Goal: Task Accomplishment & Management: Manage account settings

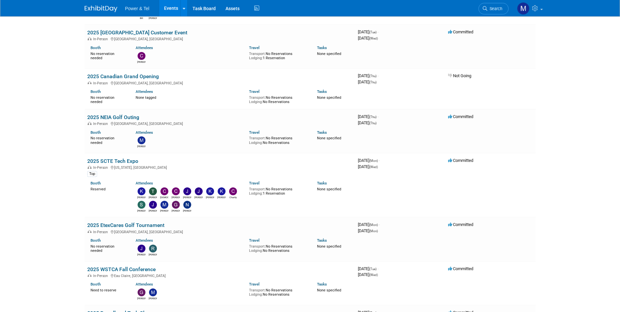
scroll to position [65, 0]
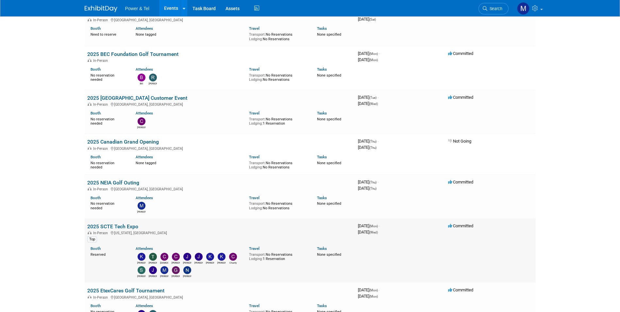
click at [131, 229] on link "2025 SCTE Tech Expo" at bounding box center [112, 226] width 51 height 6
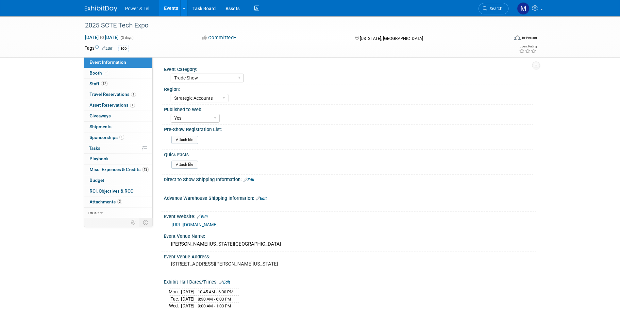
select select "Trade Show"
select select "Strategic Accounts"
select select "Yes"
click at [143, 164] on link "0 Playbook 0" at bounding box center [118, 159] width 68 height 10
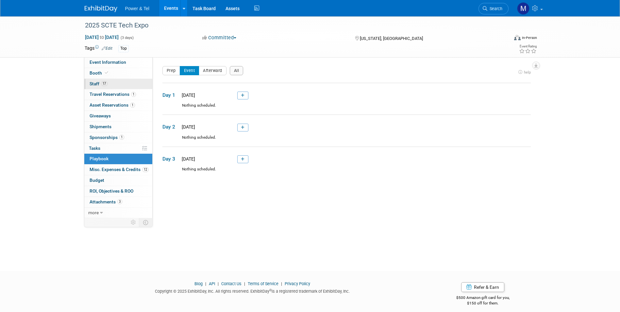
click at [139, 87] on link "17 Staff 17" at bounding box center [118, 84] width 68 height 10
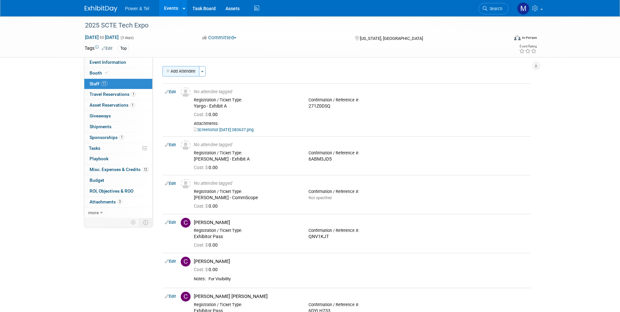
click at [192, 72] on button "Add Attendee" at bounding box center [181, 71] width 37 height 10
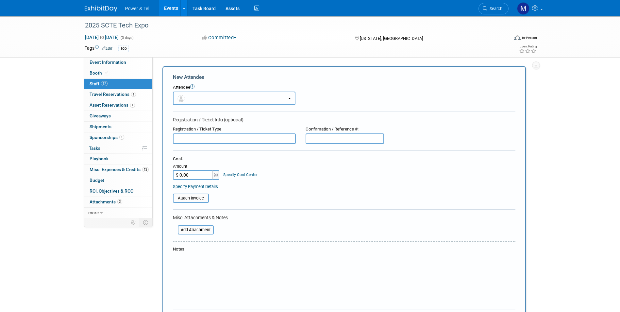
click at [255, 100] on button "button" at bounding box center [234, 98] width 123 height 13
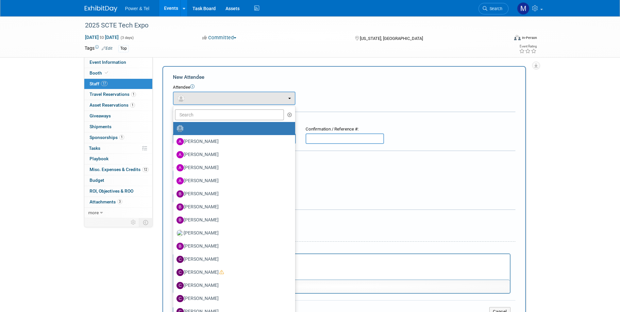
click at [239, 123] on link at bounding box center [234, 128] width 122 height 13
click at [238, 113] on input "text" at bounding box center [230, 114] width 110 height 11
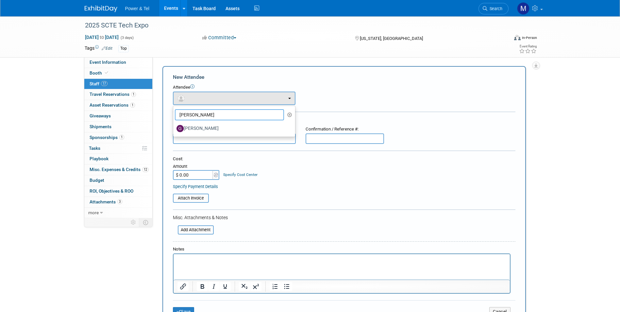
type input "[PERSON_NAME]"
click at [231, 135] on ul "[PERSON_NAME] [PERSON_NAME] [PERSON_NAME] [PERSON_NAME] [PERSON_NAME] (me)" at bounding box center [234, 121] width 123 height 31
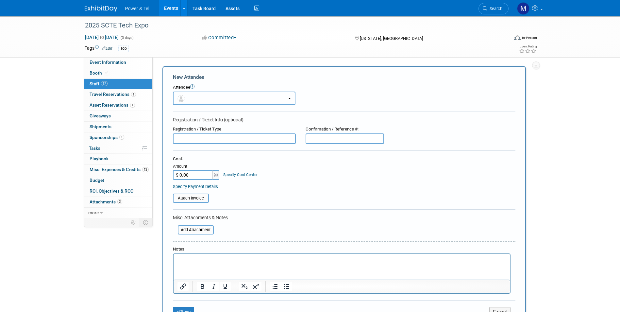
click at [234, 102] on button "button" at bounding box center [234, 98] width 123 height 13
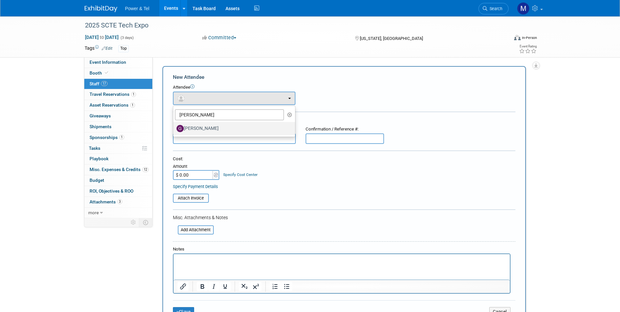
click at [240, 127] on label "[PERSON_NAME]" at bounding box center [233, 128] width 112 height 10
click at [174, 127] on input "[PERSON_NAME]" at bounding box center [172, 128] width 4 height 4
select select "c77765bb-950d-49bc-8c55-028807d34006"
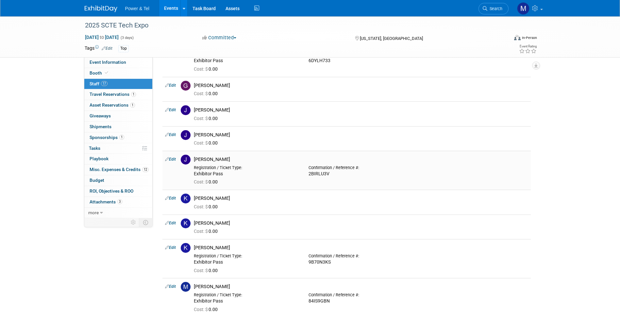
scroll to position [131, 0]
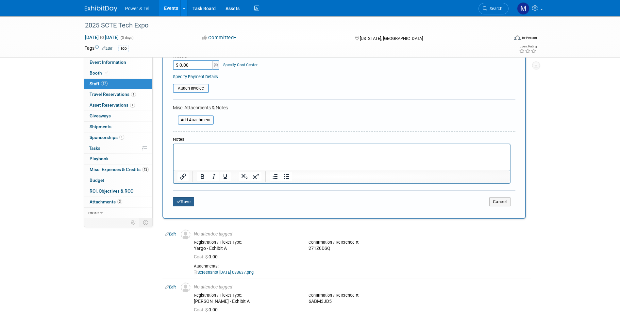
click at [187, 204] on button "Save" at bounding box center [184, 201] width 22 height 9
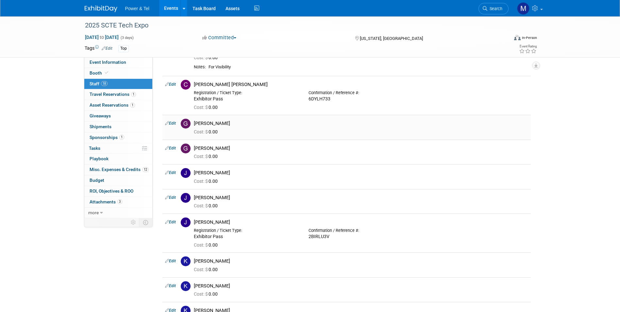
scroll to position [196, 0]
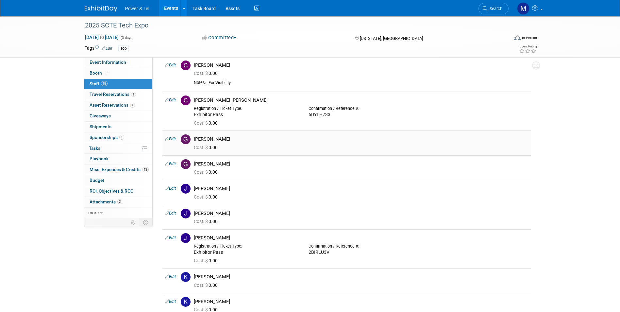
click at [174, 140] on link "Edit" at bounding box center [170, 139] width 11 height 5
select select "c77765bb-950d-49bc-8c55-028807d34006"
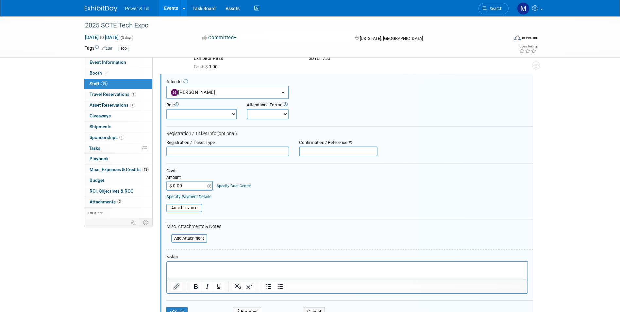
scroll to position [0, 0]
click at [178, 186] on input "$ 0.00" at bounding box center [186, 186] width 41 height 10
type input "$ 50.00"
click at [332, 152] on input "text" at bounding box center [338, 152] width 78 height 10
click at [308, 150] on input "text" at bounding box center [338, 152] width 78 height 10
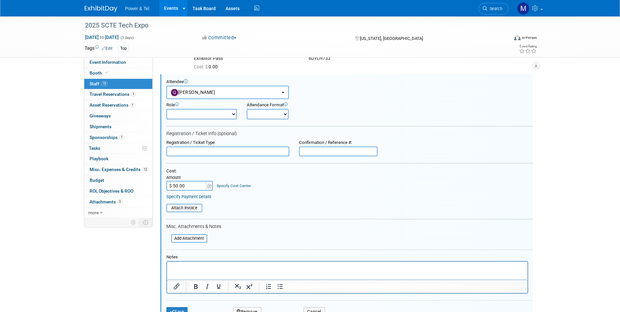
paste input "1X7T59RD"
type input "1X7T59RD"
click at [310, 165] on form "Attendee <img src="[URL][DOMAIN_NAME]" style="width: 22px; height: 22px; border…" at bounding box center [349, 200] width 367 height 242
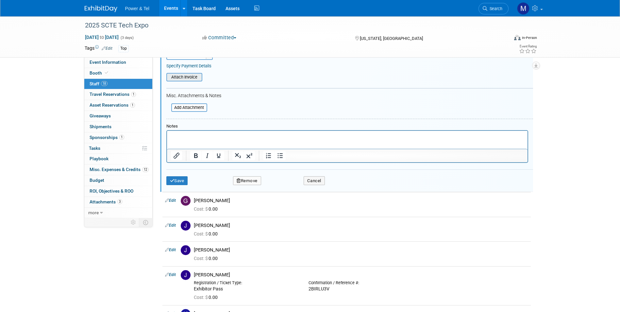
click at [187, 77] on input "file" at bounding box center [163, 77] width 78 height 7
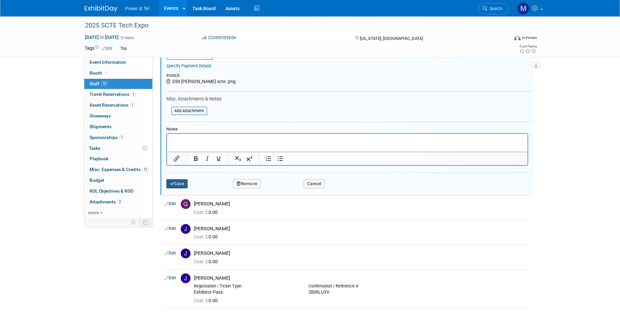
click at [182, 183] on button "Save" at bounding box center [177, 183] width 22 height 9
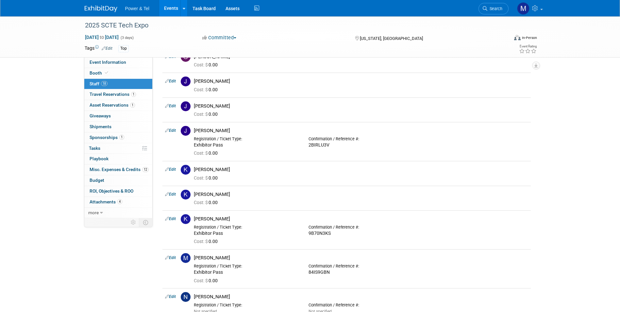
scroll to position [252, 0]
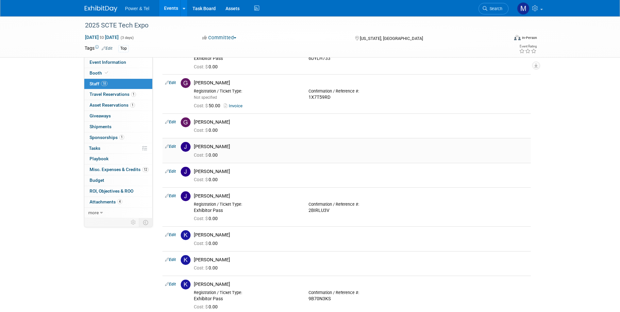
click at [171, 145] on link "Edit" at bounding box center [170, 146] width 11 height 5
select select "22f4dc54-e2db-4de2-9ac4-0cbe3ba112e9"
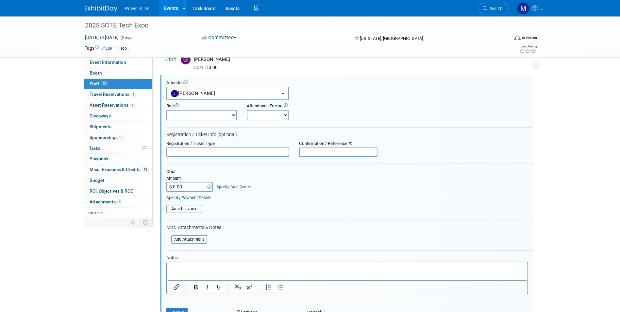
scroll to position [316, 0]
click at [188, 183] on input "$ 0.00" at bounding box center [186, 186] width 41 height 10
type input "$ 50.00"
click at [358, 152] on input "text" at bounding box center [338, 152] width 78 height 10
click at [350, 151] on input "text" at bounding box center [338, 152] width 78 height 10
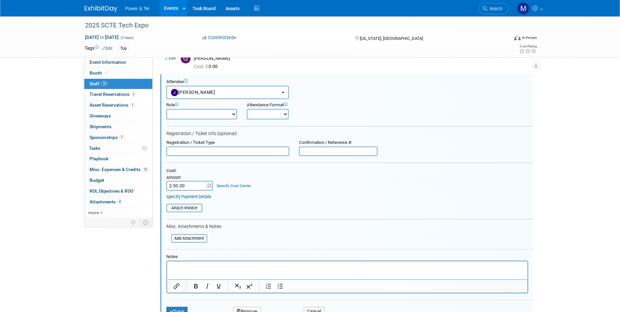
paste input "5NCRRJK"
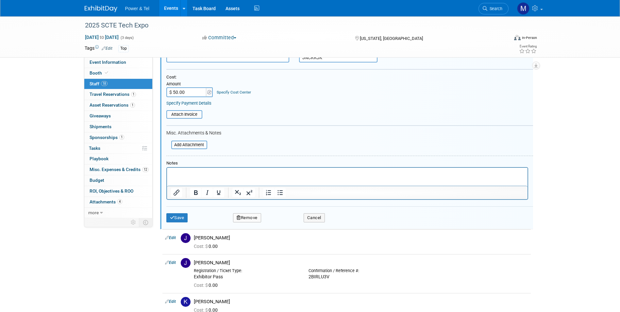
scroll to position [447, 0]
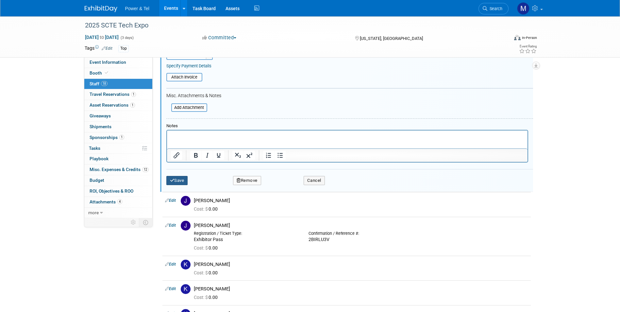
type input "5NCRRJK"
click at [181, 182] on button "Save" at bounding box center [177, 180] width 22 height 9
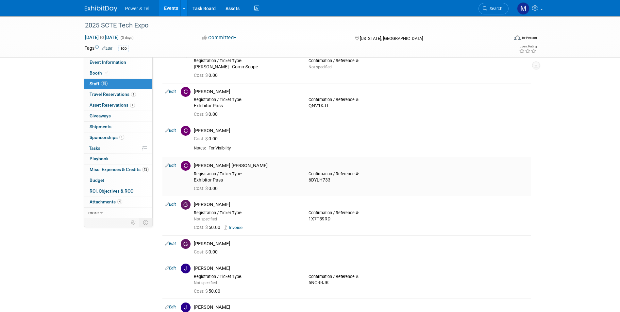
scroll to position [196, 0]
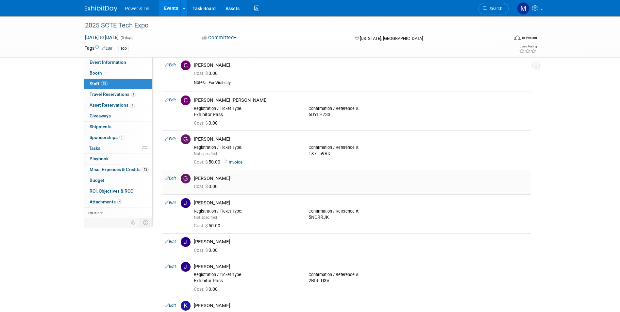
click at [176, 178] on link "Edit" at bounding box center [170, 178] width 11 height 5
select select "dde0d1c2-c9f2-40d6-80a6-1c5d30407216"
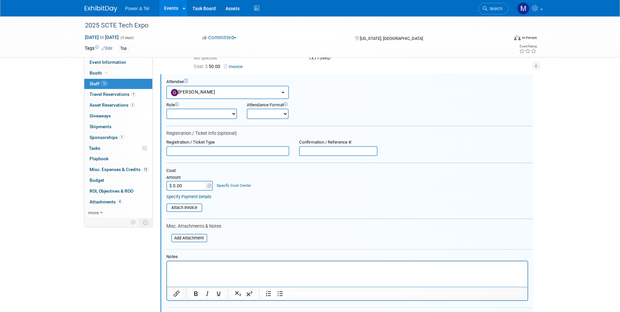
scroll to position [0, 0]
click at [196, 183] on input "$ 0.00" at bounding box center [186, 186] width 41 height 10
type input "$ 50.00"
click at [338, 156] on input "text" at bounding box center [338, 151] width 78 height 10
click at [339, 153] on input "text" at bounding box center [338, 151] width 78 height 10
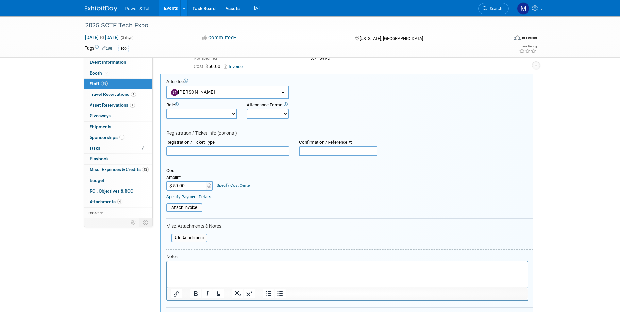
click at [339, 150] on input "text" at bounding box center [338, 151] width 78 height 10
paste input "1C1KCKVZ"
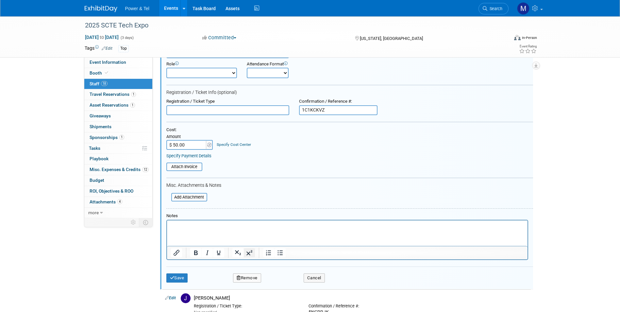
scroll to position [357, 0]
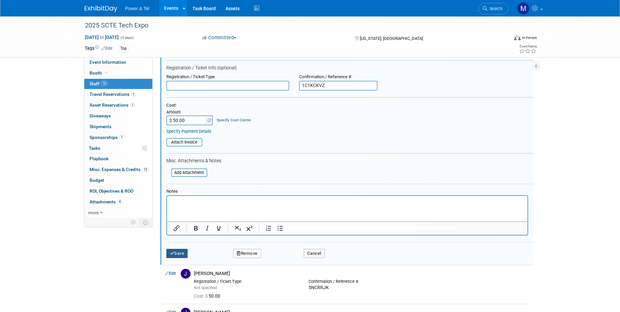
type input "1C1KCKVZ"
click at [172, 253] on icon "submit" at bounding box center [172, 253] width 5 height 4
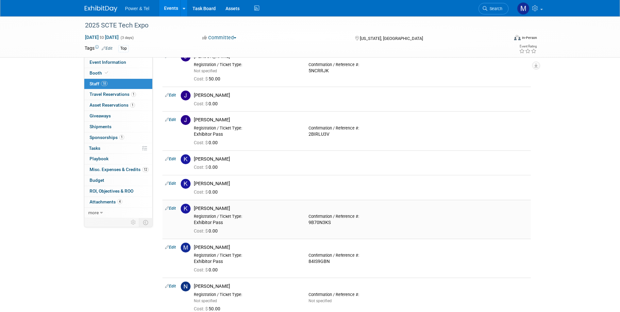
scroll to position [292, 0]
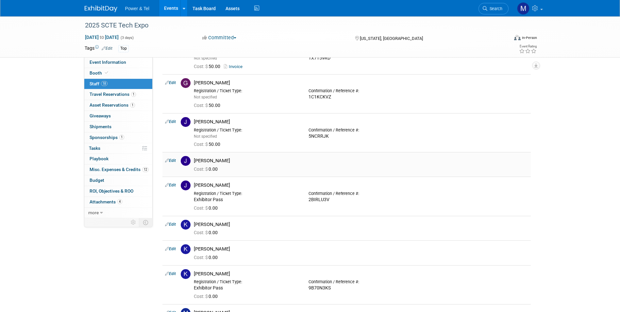
click at [174, 162] on link "Edit" at bounding box center [170, 160] width 11 height 5
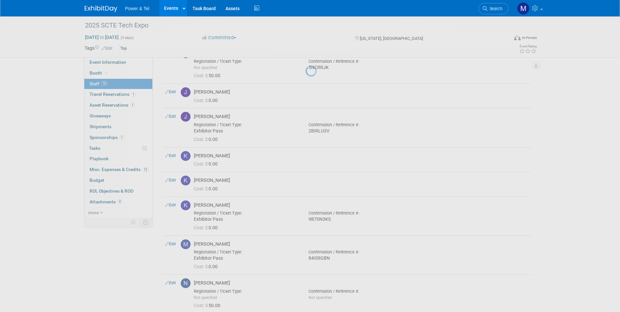
select select "a824fbd2-aa09-49e8-92fb-3ad68d4e57b0"
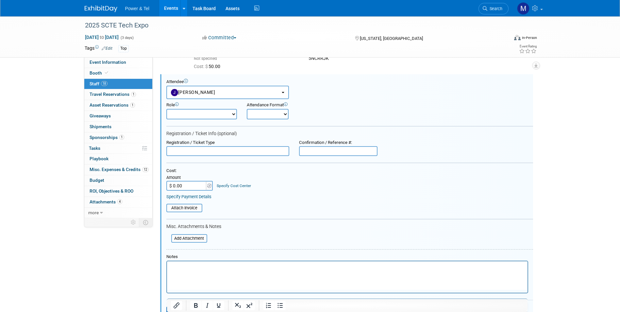
scroll to position [0, 0]
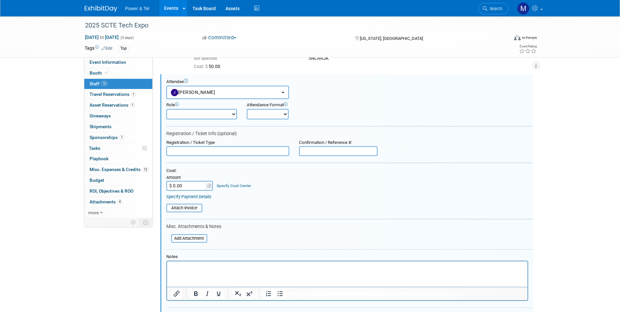
click at [232, 151] on input "text" at bounding box center [227, 151] width 123 height 10
paste input "96CUC8B"
type input "96CUC8B"
drag, startPoint x: 204, startPoint y: 151, endPoint x: 200, endPoint y: 153, distance: 4.4
click at [203, 153] on input "96CUC8B" at bounding box center [227, 151] width 123 height 10
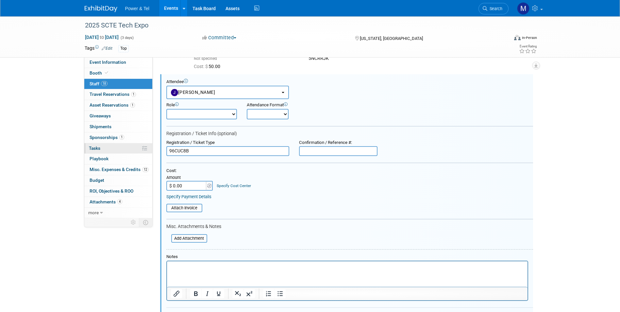
drag, startPoint x: 197, startPoint y: 154, endPoint x: 152, endPoint y: 151, distance: 45.5
click at [152, 151] on div "Event Information Event Info Booth Booth 18 Staff 18 Staff 1 Travel Reservation…" at bounding box center [310, 131] width 461 height 969
click at [323, 157] on form "Attendee <img src="[URL][DOMAIN_NAME]" style="width: 22px; height: 22px; border…" at bounding box center [349, 203] width 367 height 249
click at [323, 156] on input "text" at bounding box center [338, 151] width 78 height 10
paste input "96CUC8B"
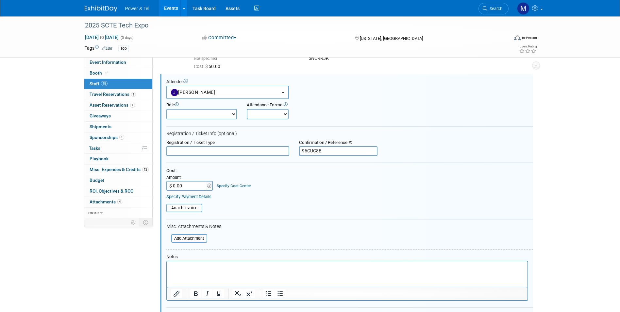
type input "96CUC8B"
click at [238, 151] on input "text" at bounding box center [227, 151] width 123 height 10
click at [190, 182] on input "$ 0.00" at bounding box center [186, 186] width 41 height 10
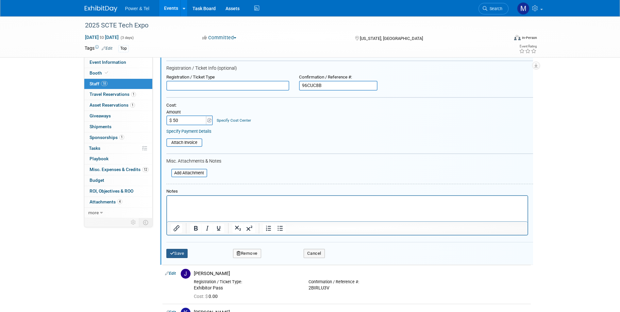
type input "$ 50.00"
click at [167, 253] on button "Save" at bounding box center [177, 253] width 22 height 9
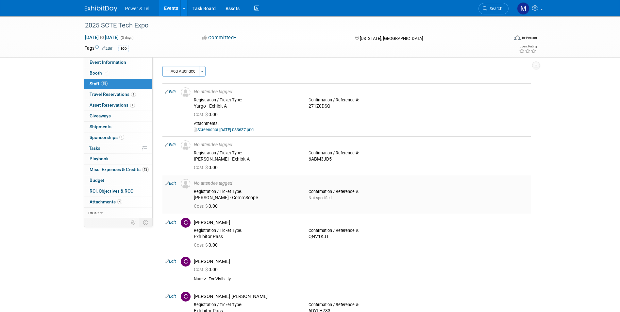
click at [175, 184] on link "Edit" at bounding box center [170, 183] width 11 height 5
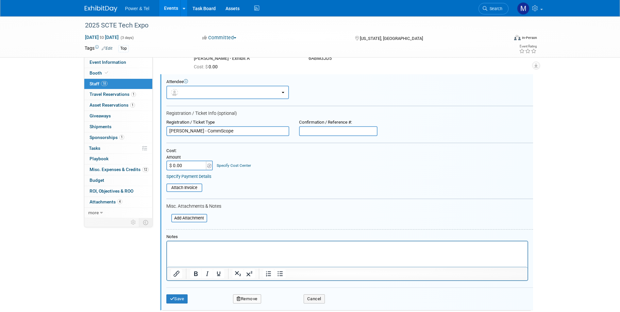
click at [345, 132] on input "text" at bounding box center [338, 131] width 78 height 10
paste input "6BMPB64W"
type input "6BMPB64W"
click at [182, 164] on input "$ 0.00" at bounding box center [186, 166] width 41 height 10
type input "$ 50.00"
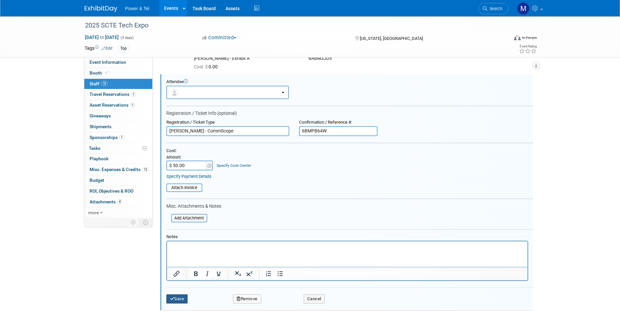
click at [179, 300] on button "Save" at bounding box center [177, 298] width 22 height 9
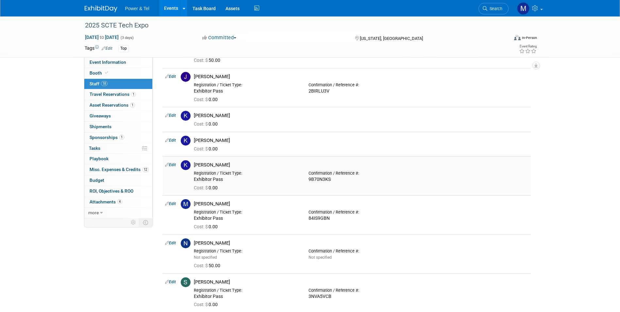
scroll to position [392, 0]
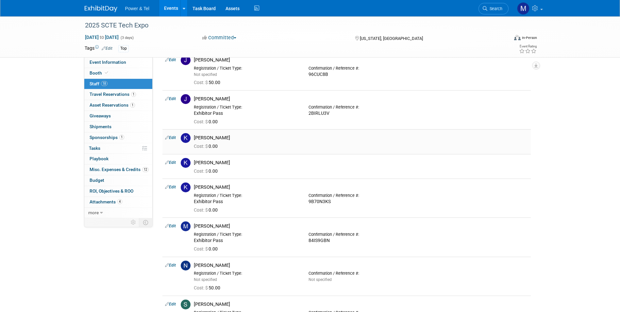
click at [173, 136] on link "Edit" at bounding box center [170, 137] width 11 height 5
select select "d79c1b5f-97af-464d-ae82-e886d3a23f08"
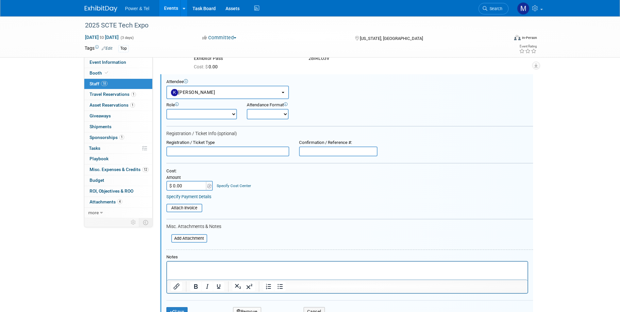
scroll to position [0, 0]
click at [194, 136] on div "Registration / Ticket Info (optional)" at bounding box center [349, 134] width 367 height 6
click at [206, 151] on input "text" at bounding box center [227, 152] width 123 height 10
paste input "SDBO9SQ"
drag, startPoint x: 221, startPoint y: 148, endPoint x: 295, endPoint y: 147, distance: 73.9
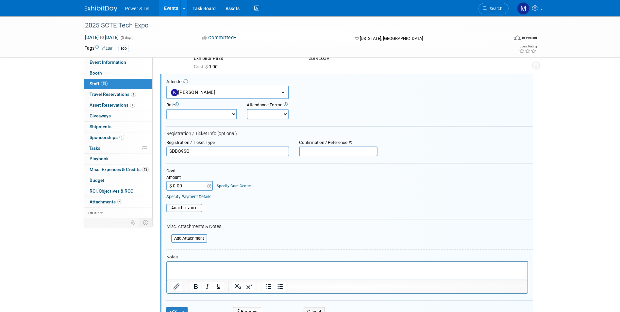
click at [229, 147] on input "SDBO9SQ" at bounding box center [227, 152] width 123 height 10
type input "SDBO9SQ"
click at [308, 150] on input "text" at bounding box center [338, 152] width 78 height 10
paste input "SDBO9SQ"
type input "SDBO9SQ"
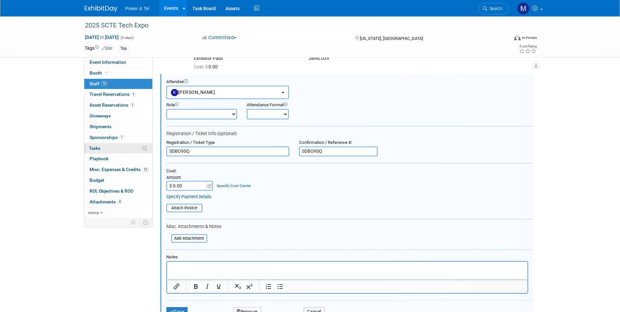
drag, startPoint x: 196, startPoint y: 149, endPoint x: 149, endPoint y: 149, distance: 47.1
click at [146, 150] on div "Event Information Event Info Booth Booth 18 Staff 18 Staff 1 Travel Reservation…" at bounding box center [310, 57] width 461 height 976
click at [189, 190] on input "$ 0.00" at bounding box center [186, 186] width 41 height 10
type input "$ 50.00"
click at [179, 308] on button "Save" at bounding box center [177, 311] width 22 height 9
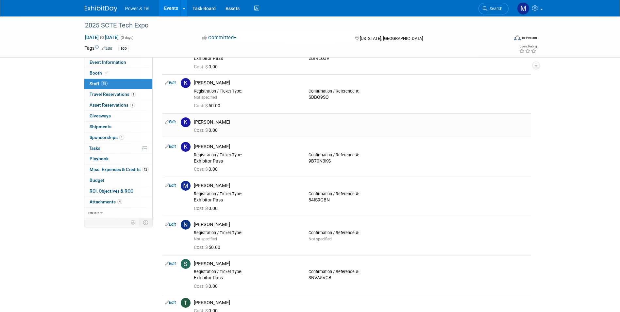
click at [175, 121] on link "Edit" at bounding box center [170, 122] width 11 height 5
select select "e56cedd4-21e8-4129-8039-b486f8787f08"
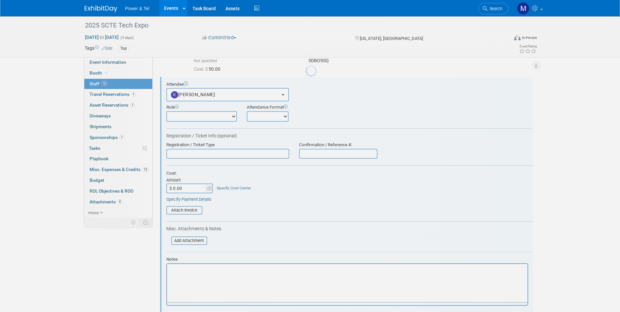
scroll to position [487, 0]
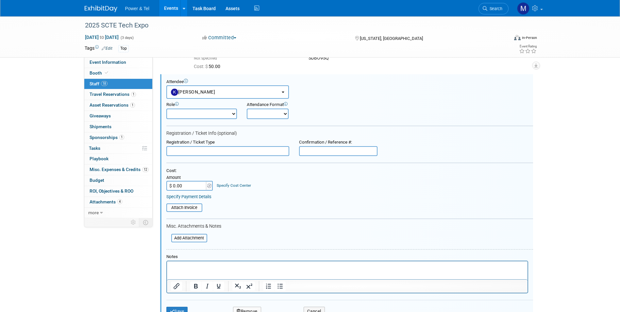
click at [226, 155] on input "text" at bounding box center [227, 151] width 123 height 10
click at [336, 150] on input "text" at bounding box center [338, 151] width 78 height 10
paste input "5V9BKBGR"
type input "5V9BKBGR"
click at [191, 189] on input "$ 0.00" at bounding box center [186, 186] width 41 height 10
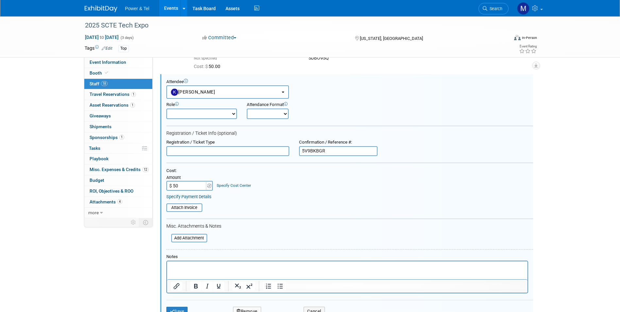
type input "$ 50.00"
click at [413, 238] on form "Attendee <img src="[URL][DOMAIN_NAME]" style="width: 22px; height: 22px; border…" at bounding box center [349, 200] width 367 height 242
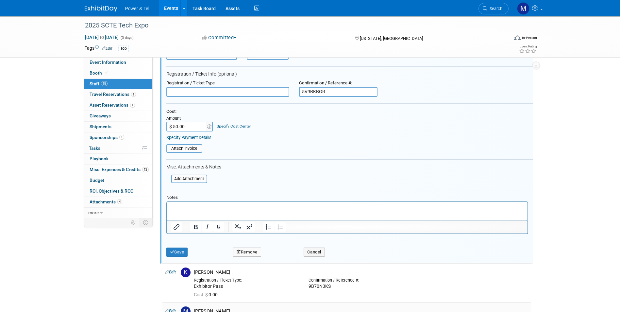
scroll to position [617, 0]
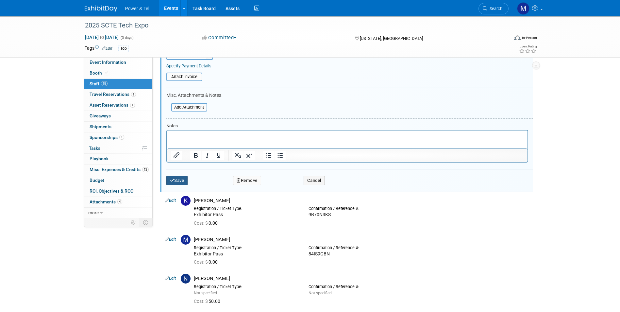
click at [183, 180] on button "Save" at bounding box center [177, 180] width 22 height 9
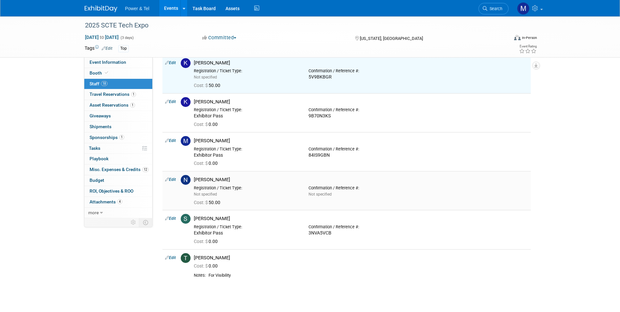
scroll to position [491, 0]
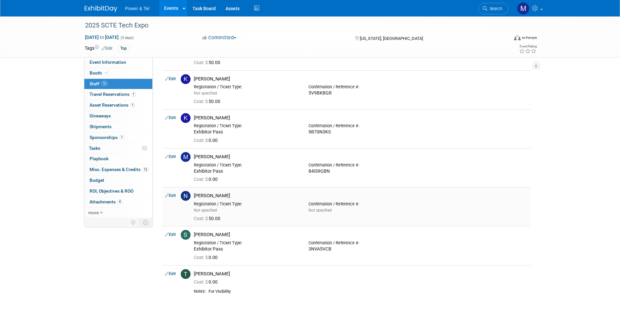
click at [169, 196] on link "Edit" at bounding box center [170, 195] width 11 height 5
select select "091ca5d0-1144-452d-a20f-a7521a8231dd"
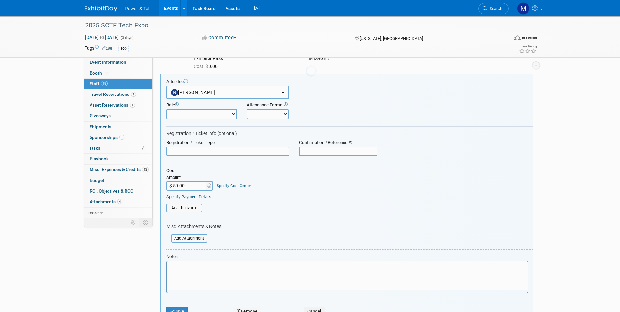
scroll to position [0, 0]
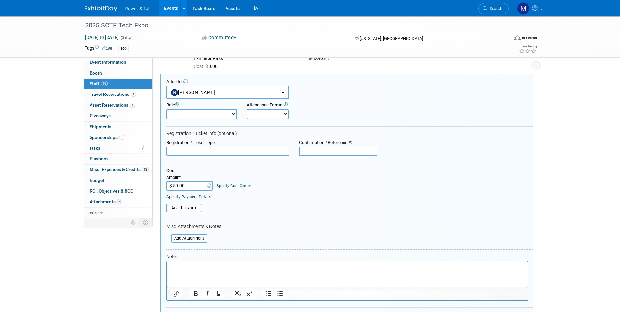
click at [334, 154] on input "text" at bounding box center [338, 152] width 78 height 10
paste input "1U4AZM0F"
type input "1U4AZM0F"
click at [255, 153] on input "text" at bounding box center [227, 152] width 123 height 10
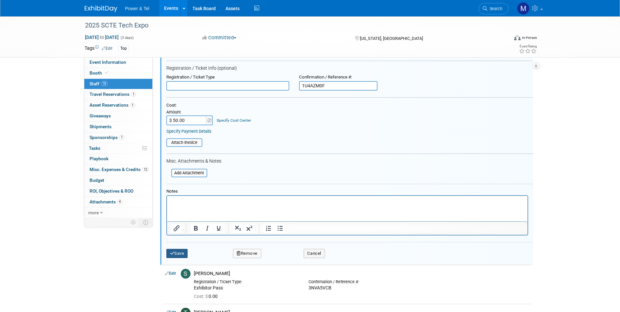
click at [187, 251] on button "Save" at bounding box center [177, 253] width 22 height 9
